Goal: Information Seeking & Learning: Understand process/instructions

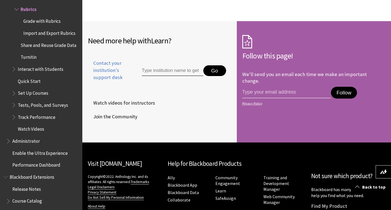
scroll to position [1947, 0]
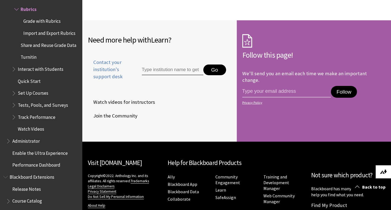
click at [386, 170] on img at bounding box center [383, 171] width 7 height 4
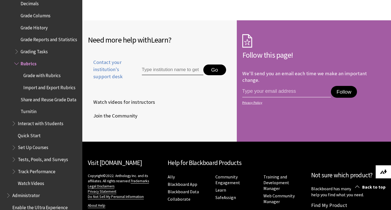
scroll to position [808, 0]
click at [16, 66] on span "Book outline for Blackboard Learn Help" at bounding box center [17, 63] width 6 height 7
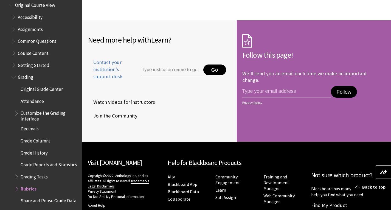
scroll to position [671, 0]
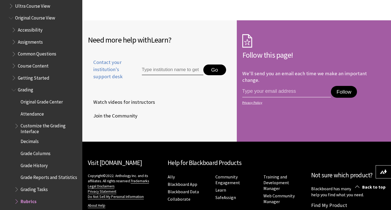
click at [10, 18] on span "Book outline for Blackboard Learn Help" at bounding box center [12, 16] width 6 height 7
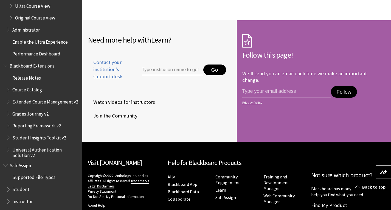
click at [10, 7] on span "Book outline for Blackboard Learn Help" at bounding box center [12, 4] width 6 height 7
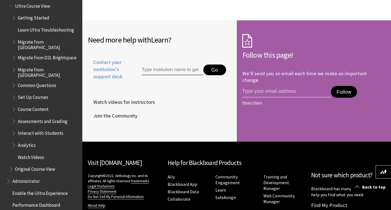
click at [137, 117] on div "Need more help with Learn ? Contact your institution's support desk Go Watch vi…" at bounding box center [159, 80] width 154 height 121
click at [14, 120] on span "Book outline for Blackboard Learn Help" at bounding box center [15, 120] width 6 height 7
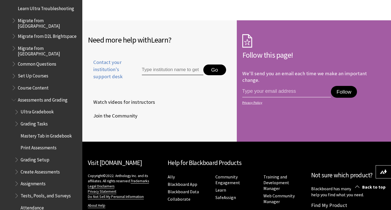
scroll to position [698, 0]
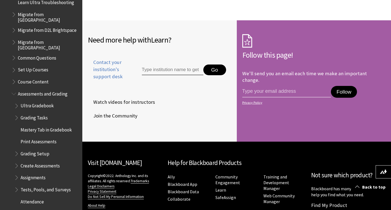
click at [15, 116] on span "Book outline for Blackboard Learn Help" at bounding box center [17, 116] width 6 height 7
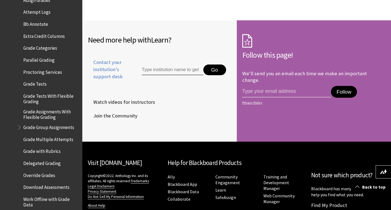
scroll to position [835, 0]
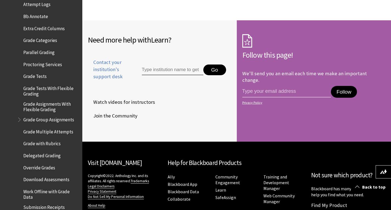
click at [41, 140] on span "Grade with Rubrics" at bounding box center [41, 142] width 37 height 7
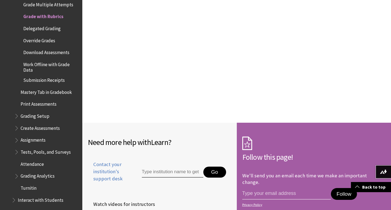
scroll to position [2688, 0]
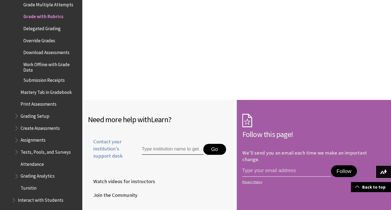
click at [17, 148] on span "Book outline for Blackboard Learn Help" at bounding box center [17, 150] width 6 height 7
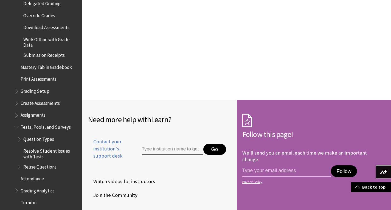
scroll to position [1017, 0]
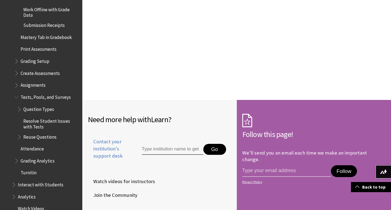
click at [54, 92] on span "Tests, Pools, and Surveys" at bounding box center [46, 95] width 50 height 7
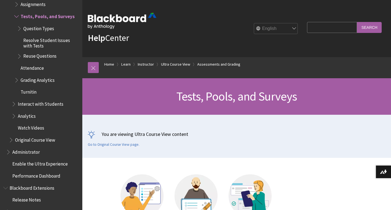
scroll to position [137, 0]
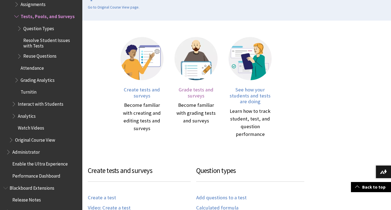
click at [193, 92] on span "Grade tests and surveys" at bounding box center [196, 92] width 35 height 12
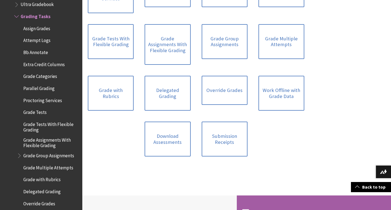
scroll to position [247, 0]
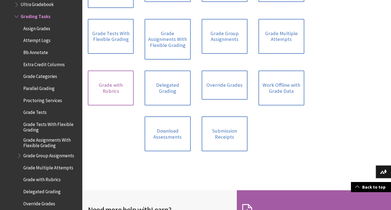
click at [106, 82] on link "Grade with Rubrics" at bounding box center [111, 87] width 46 height 35
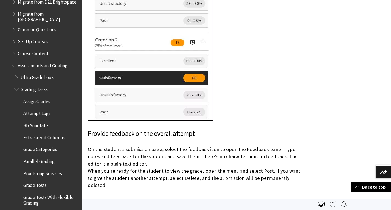
scroll to position [715, 0]
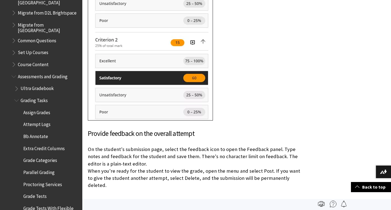
click at [12, 73] on span "Book outline for Blackboard Learn Help" at bounding box center [15, 75] width 6 height 7
